Goal: Transaction & Acquisition: Purchase product/service

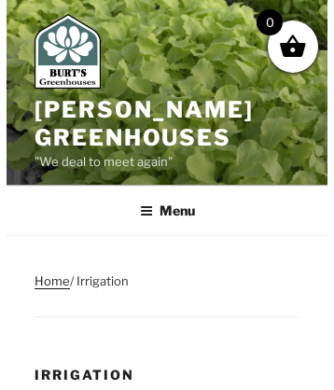
scroll to position [895, 0]
